Goal: Check status

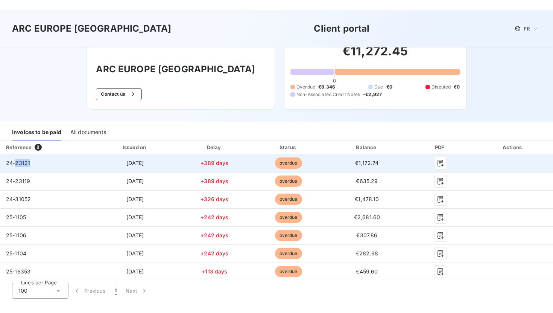
scroll to position [44, 0]
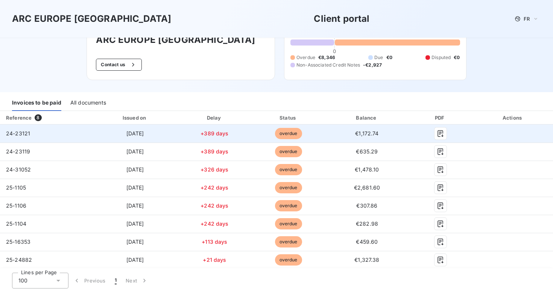
click at [80, 135] on td "24-23121" at bounding box center [46, 134] width 92 height 18
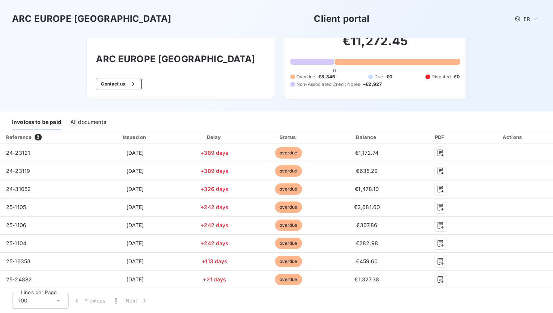
scroll to position [24, 0]
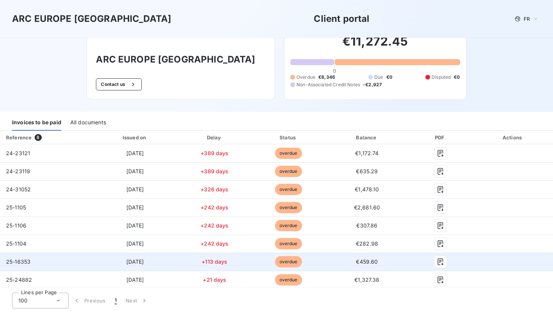
click at [24, 260] on span "25-16353" at bounding box center [18, 261] width 24 height 6
copy span "16353"
click at [46, 267] on td "25-16353" at bounding box center [46, 262] width 92 height 18
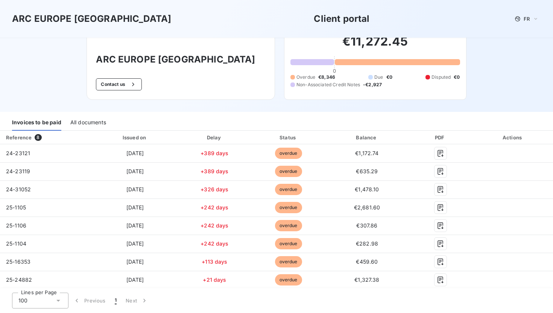
click at [76, 122] on div "All documents" at bounding box center [88, 123] width 36 height 16
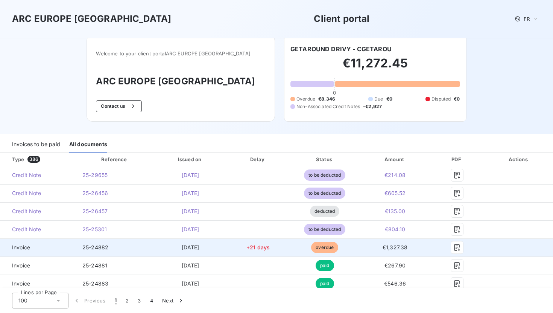
scroll to position [0, 0]
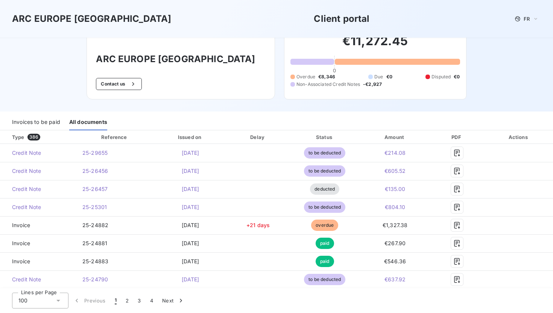
click at [51, 125] on div "Invoices to be paid" at bounding box center [36, 122] width 48 height 16
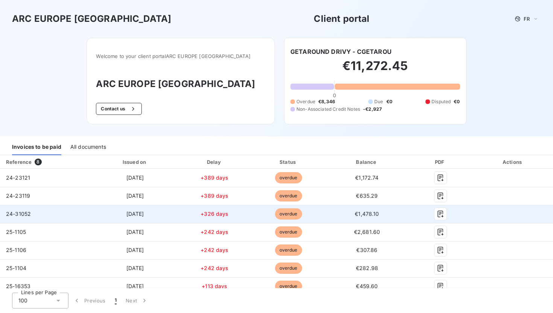
scroll to position [24, 0]
